Goal: Register for event/course

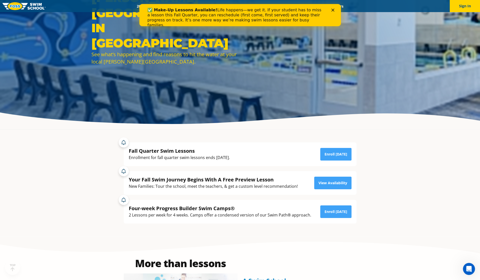
scroll to position [126, 0]
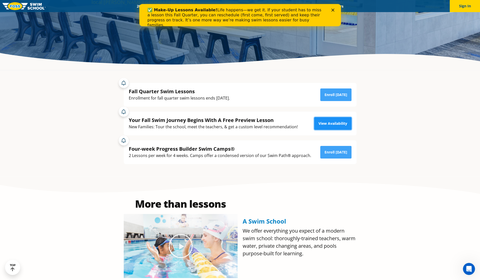
click at [340, 123] on link "View Availability" at bounding box center [332, 123] width 37 height 13
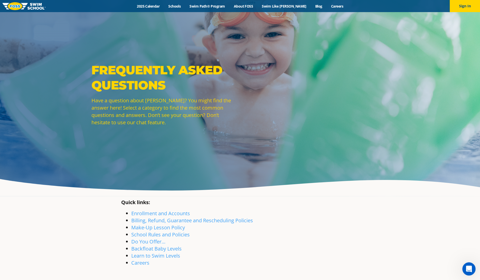
click at [471, 271] on div "Open Intercom Messenger" at bounding box center [468, 268] width 17 height 17
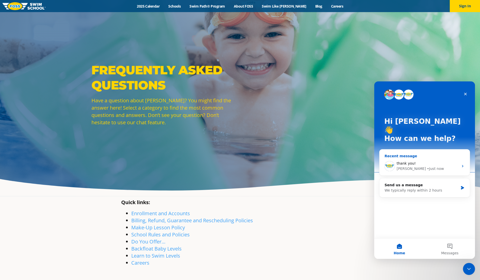
click at [439, 161] on div "thank you!" at bounding box center [428, 163] width 62 height 5
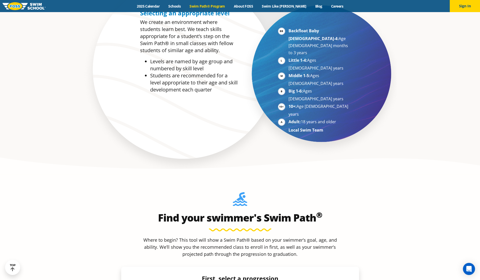
scroll to position [454, 0]
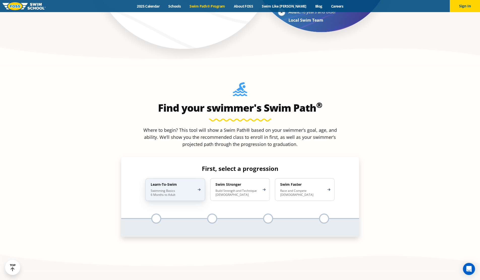
click at [167, 189] on p "Swimming Basics 6 Months to Adult" at bounding box center [173, 193] width 44 height 8
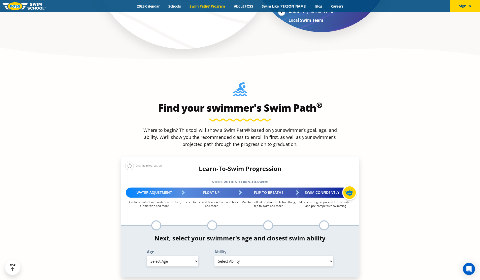
click at [173, 256] on select "Select Age 6 months - 1 year 1 year 2 years 3 years 4 years 5 years 6 years 7 y…" at bounding box center [172, 261] width 51 height 11
select select "3-years"
click at [147, 256] on select "Select Age 6 months - 1 year 1 year 2 years 3 years 4 years 5 years 6 years 7 y…" at bounding box center [172, 261] width 51 height 11
drag, startPoint x: 239, startPoint y: 225, endPoint x: 241, endPoint y: 221, distance: 4.1
click at [239, 256] on select "Select Ability First in-water experience When in the water, reliant on a life j…" at bounding box center [274, 261] width 119 height 11
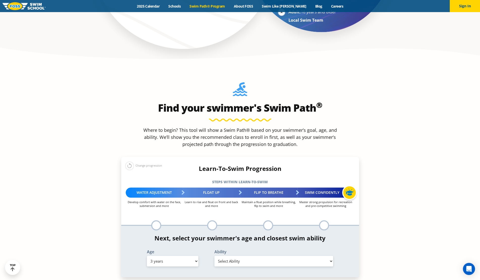
select select "3-years-when-in-the-water-reliant-on-a-life-jacket-or-floatation-device"
click at [215, 256] on select "Select Ability First in-water experience When in the water, reliant on a life j…" at bounding box center [274, 261] width 119 height 11
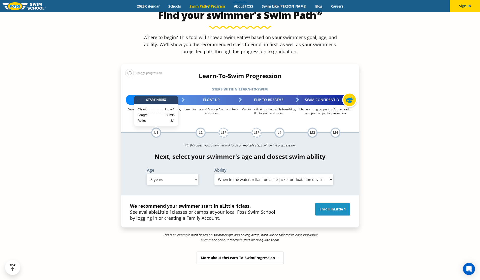
scroll to position [555, 0]
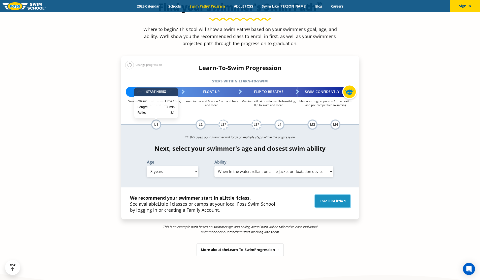
click at [333, 195] on link "Enroll in Little 1" at bounding box center [332, 201] width 35 height 13
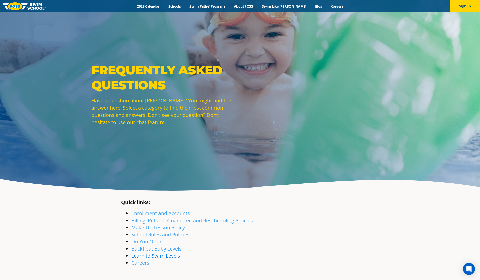
click at [153, 258] on link "Learn to Swim Levels" at bounding box center [155, 255] width 49 height 7
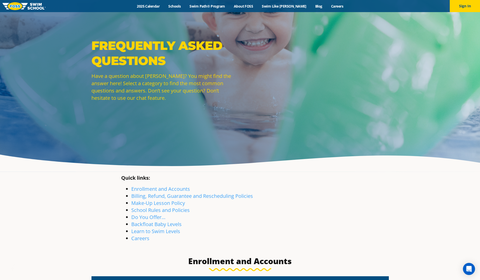
scroll to position [25, 0]
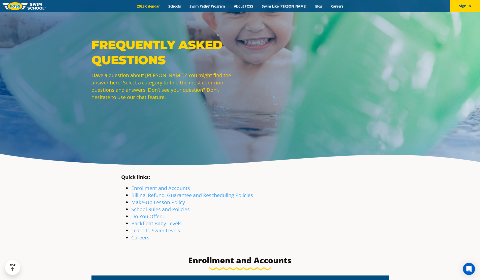
click at [156, 8] on link "2025 Calendar" at bounding box center [149, 6] width 32 height 5
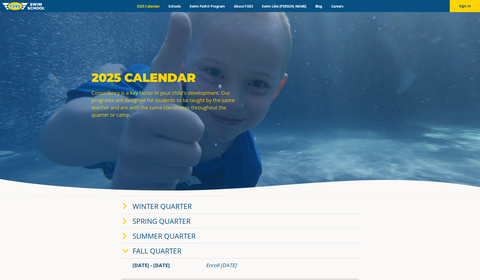
click at [125, 204] on icon at bounding box center [125, 206] width 5 height 7
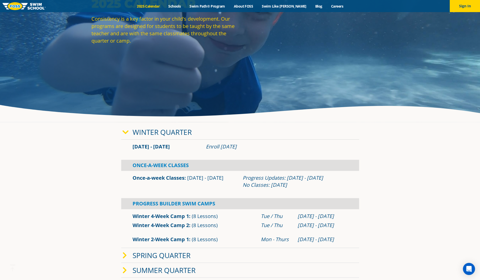
scroll to position [76, 0]
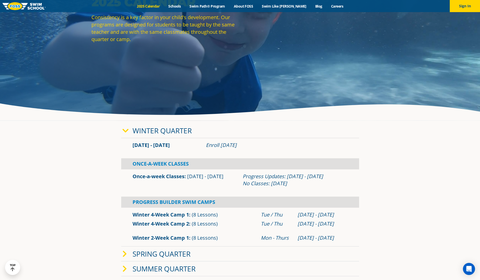
click at [256, 180] on div "Progress Updates: Feb 6 - 12 No Classes: Jan 19" at bounding box center [295, 180] width 105 height 14
click at [257, 178] on div "Progress Updates: Feb 6 - 12 No Classes: Jan 19" at bounding box center [295, 180] width 105 height 14
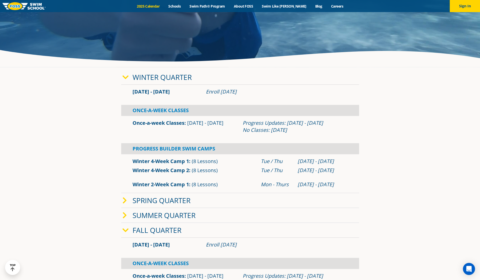
scroll to position [151, 0]
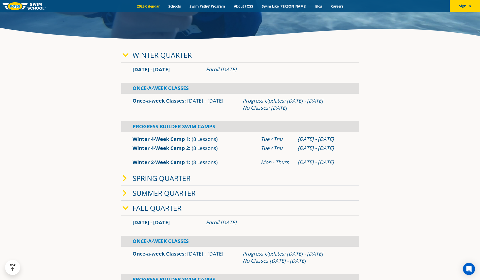
click at [171, 142] on link "Winter 4-Week Camp 1" at bounding box center [161, 139] width 56 height 7
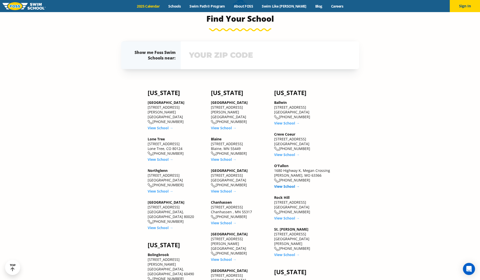
scroll to position [454, 0]
click at [283, 220] on link "View School →" at bounding box center [286, 218] width 25 height 5
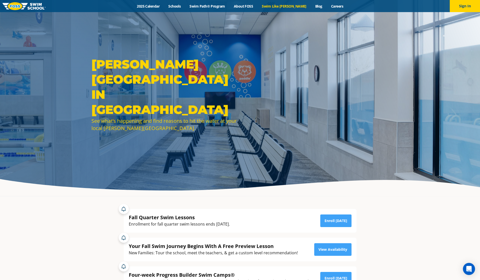
click at [285, 5] on link "Swim Like [PERSON_NAME]" at bounding box center [284, 6] width 53 height 5
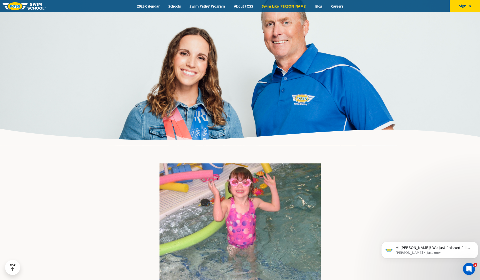
scroll to position [630, 0]
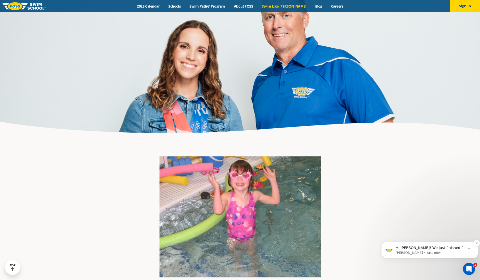
click at [427, 247] on span "Hi Kelly! We just finished filling out our schedule for Winter 2026 so it shoul…" at bounding box center [433, 263] width 75 height 34
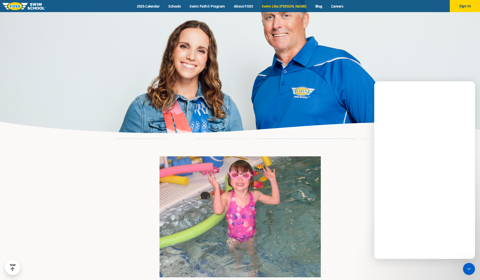
scroll to position [0, 0]
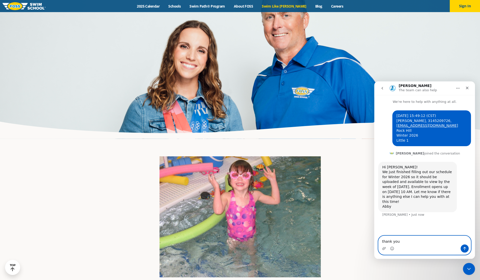
type textarea "thank you!"
